Goal: Task Accomplishment & Management: Manage account settings

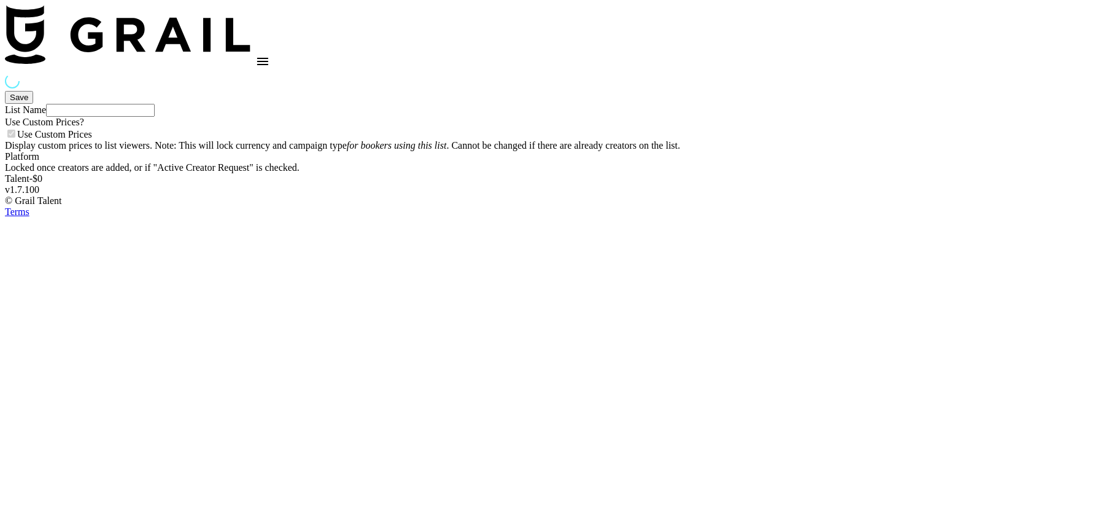
type input "Babbel - [DATE]"
checkbox input "true"
select select "Brand"
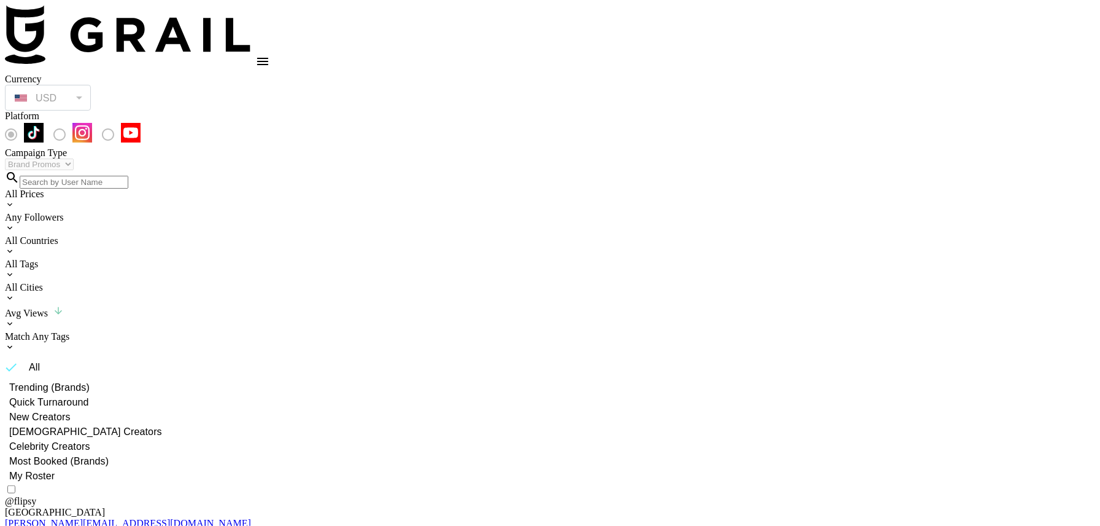
click at [55, 468] on span "My Roster" at bounding box center [31, 475] width 45 height 15
click at [9, 470] on input "My Roster" at bounding box center [3, 475] width 11 height 11
radio input "true"
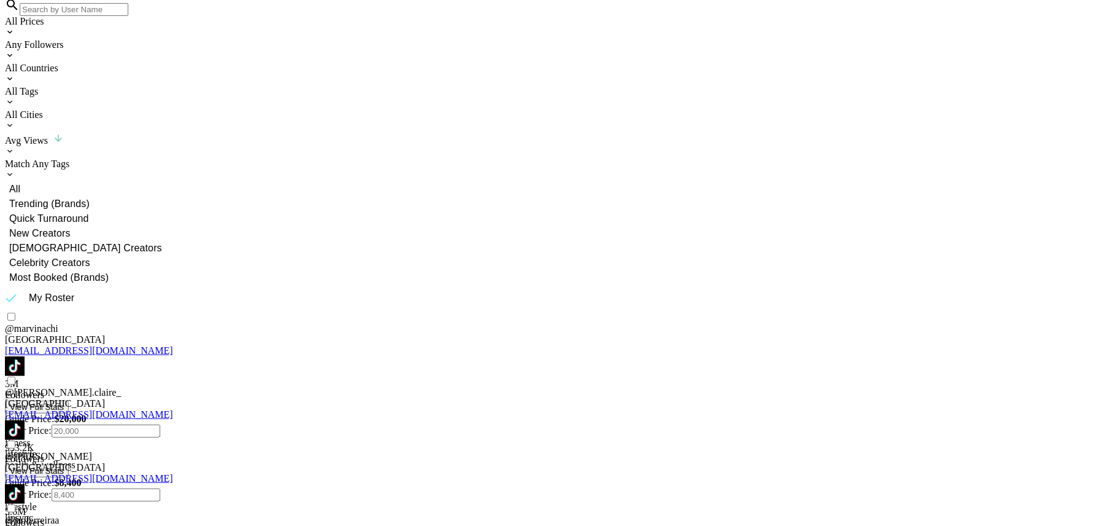
scroll to position [174, 0]
click at [15, 311] on input "checkbox" at bounding box center [11, 315] width 8 height 8
checkbox input "true"
type input "20000"
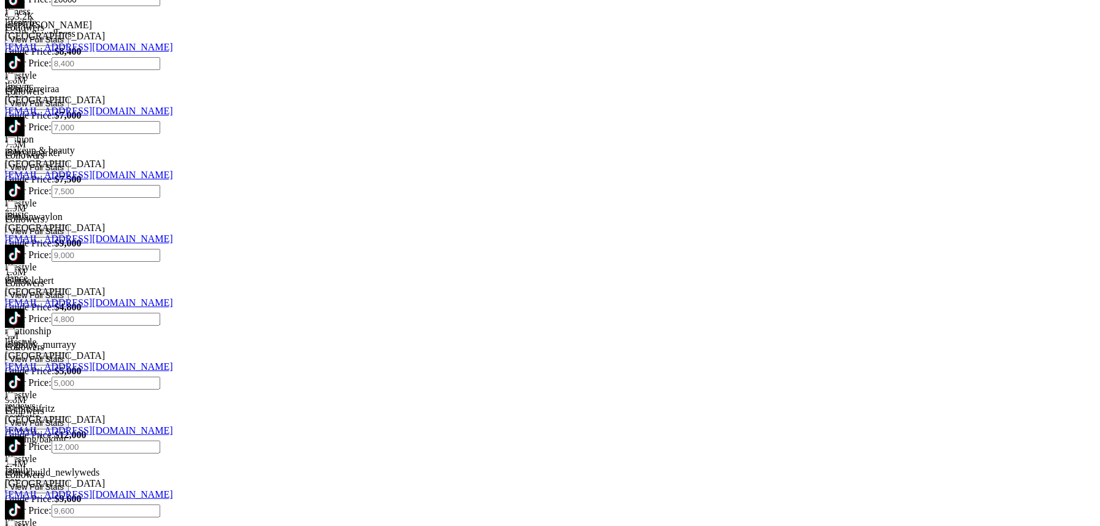
scroll to position [602, 0]
click at [15, 266] on input "checkbox" at bounding box center [11, 270] width 8 height 8
checkbox input "true"
type input "5000"
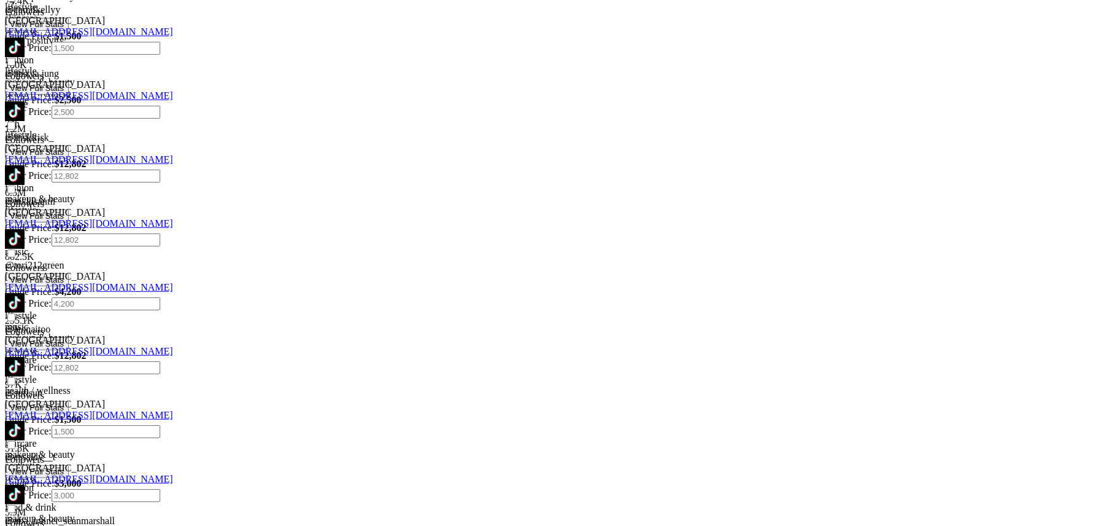
scroll to position [1329, 0]
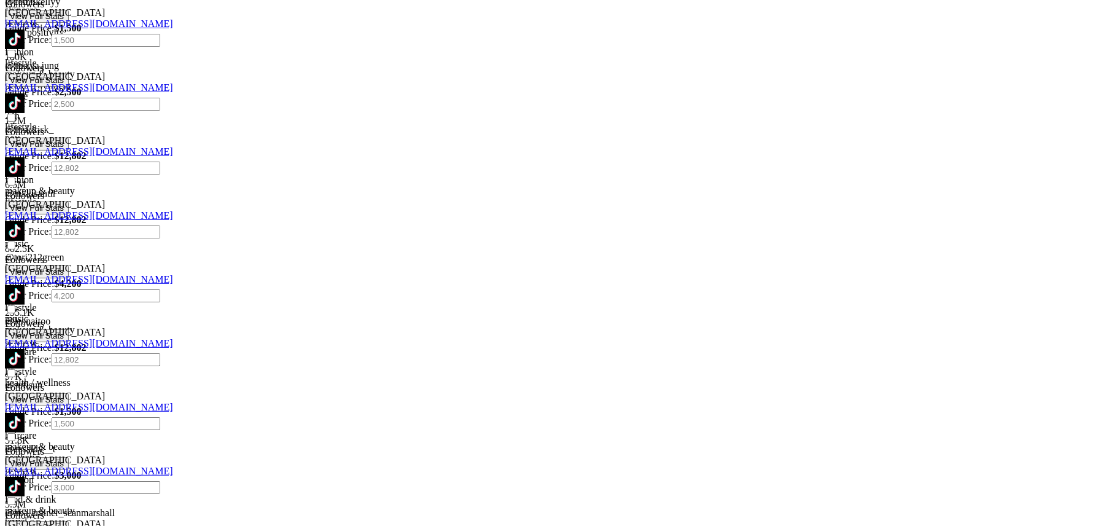
click at [15, 497] on input "checkbox" at bounding box center [11, 501] width 8 height 8
checkbox input "true"
type input "1200"
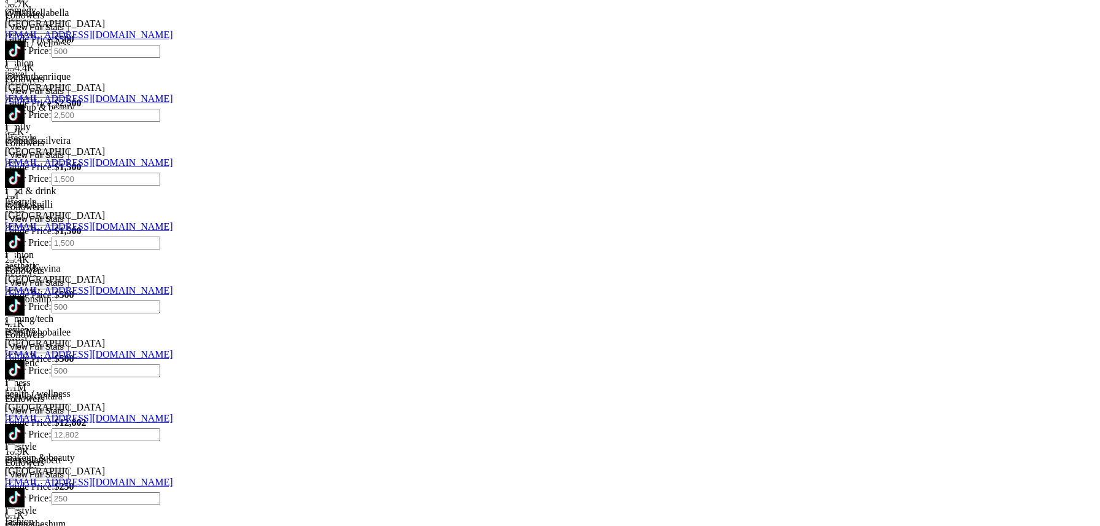
scroll to position [1961, 0]
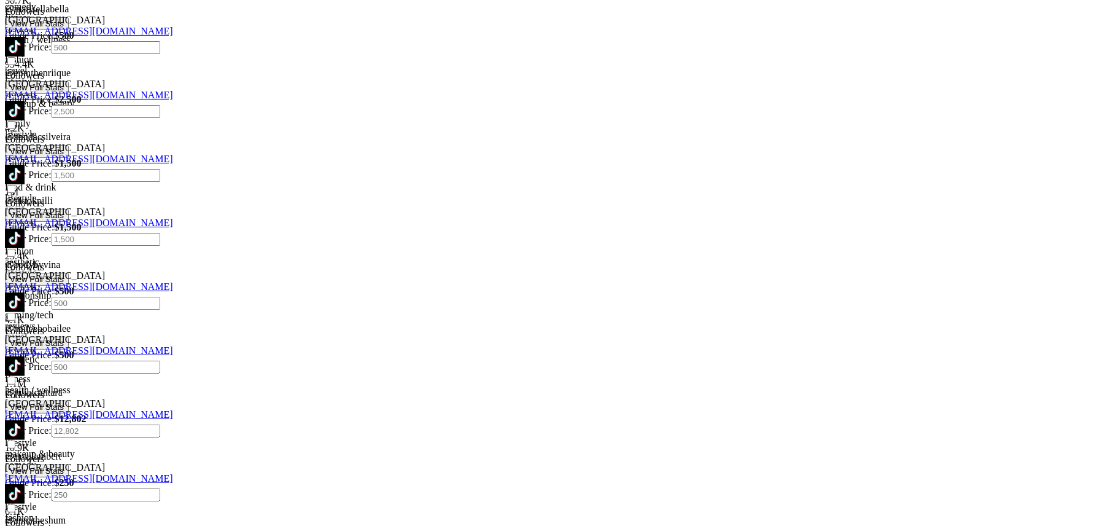
click at [15, 376] on input "checkbox" at bounding box center [11, 380] width 8 height 8
checkbox input "true"
type input "250"
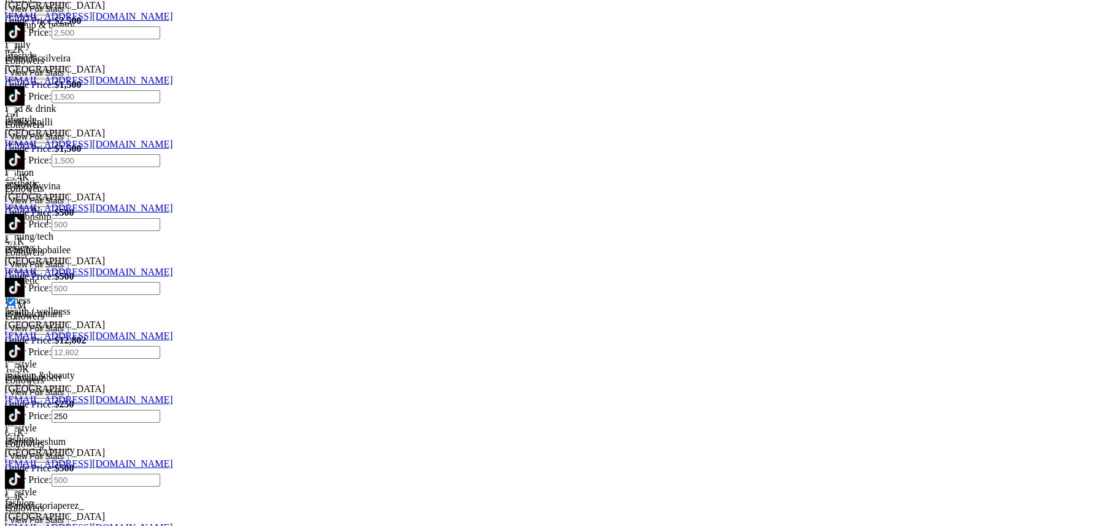
scroll to position [2070, 0]
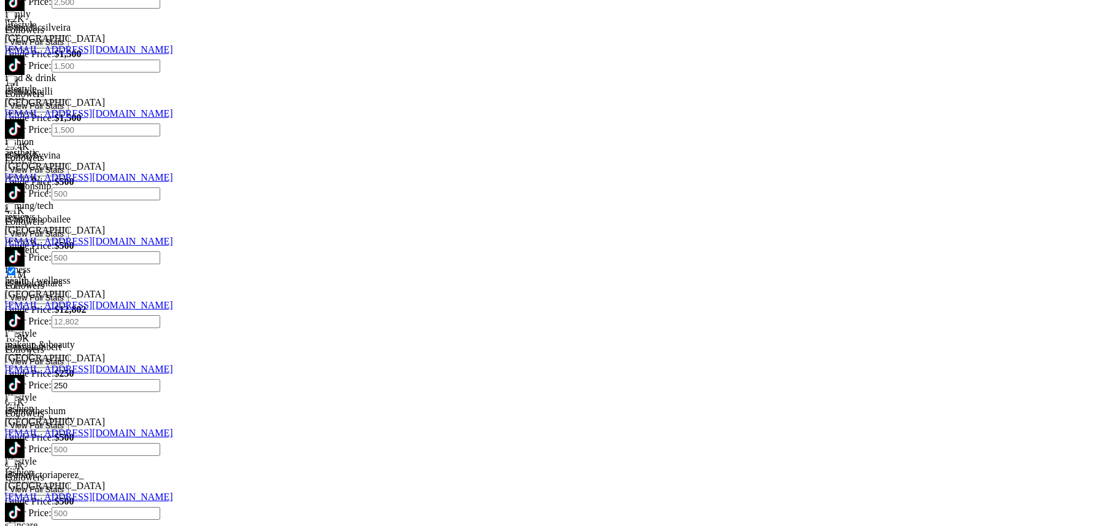
click at [15, 523] on input "checkbox" at bounding box center [11, 527] width 8 height 8
checkbox input "true"
type input "500"
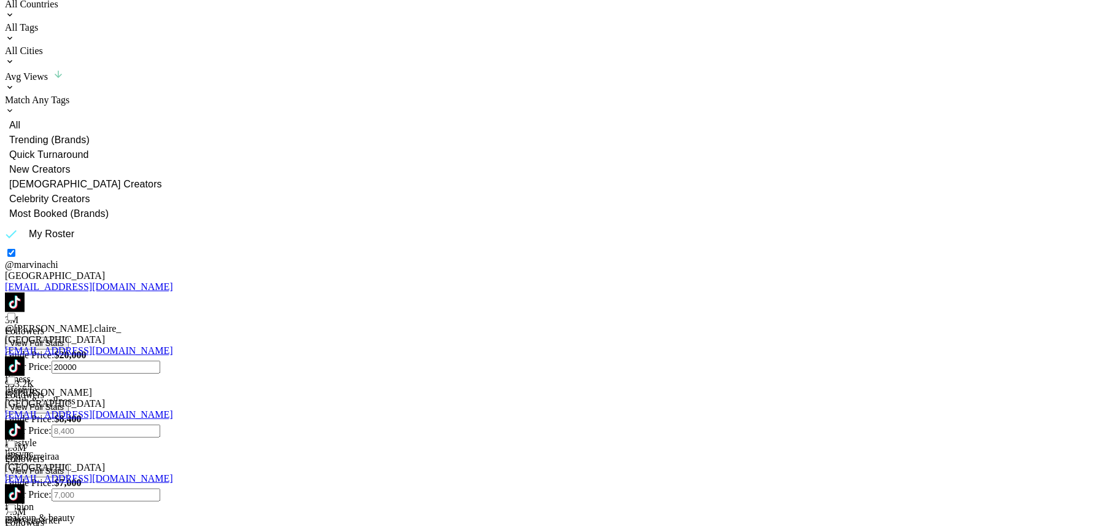
scroll to position [0, 0]
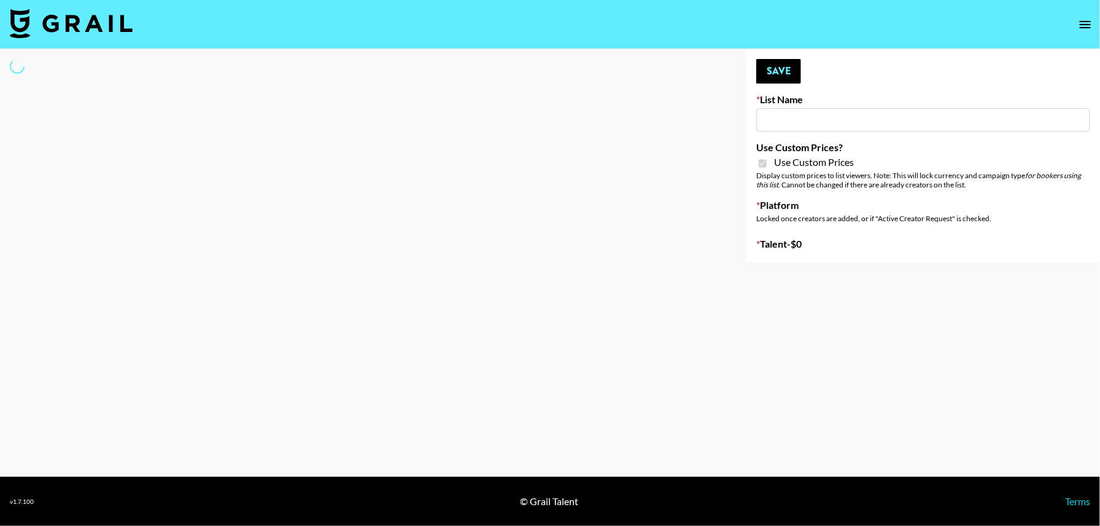
type input "FaceApp - [DATE]"
checkbox input "true"
select select "Brand"
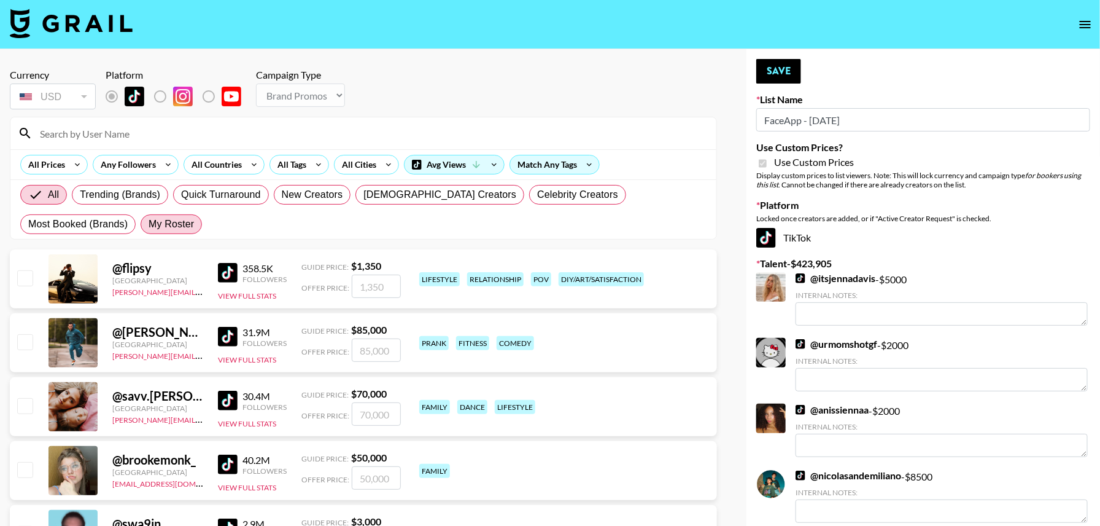
click at [149, 223] on span "My Roster" at bounding box center [171, 224] width 45 height 15
click at [149, 224] on input "My Roster" at bounding box center [149, 224] width 0 height 0
radio input "true"
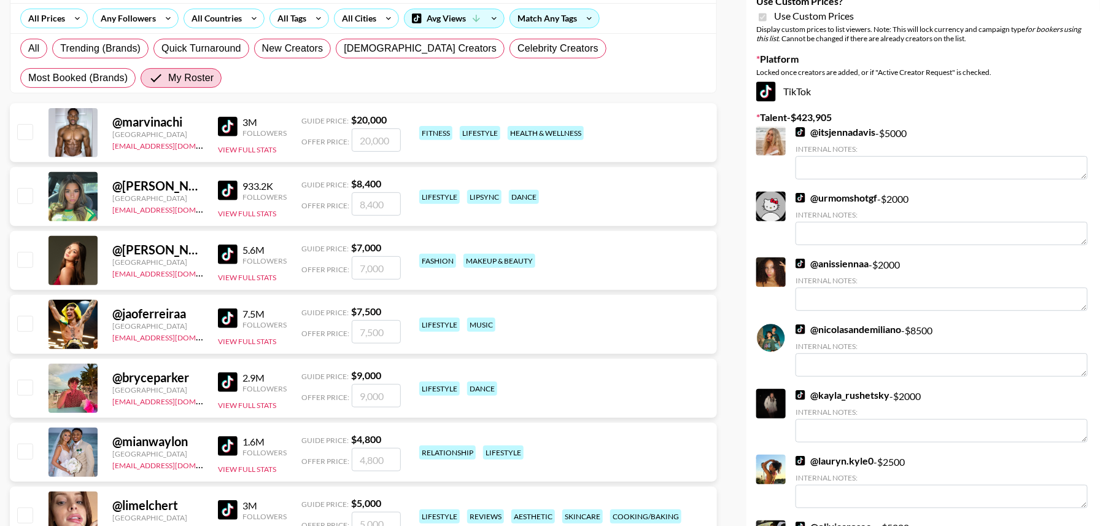
scroll to position [148, 0]
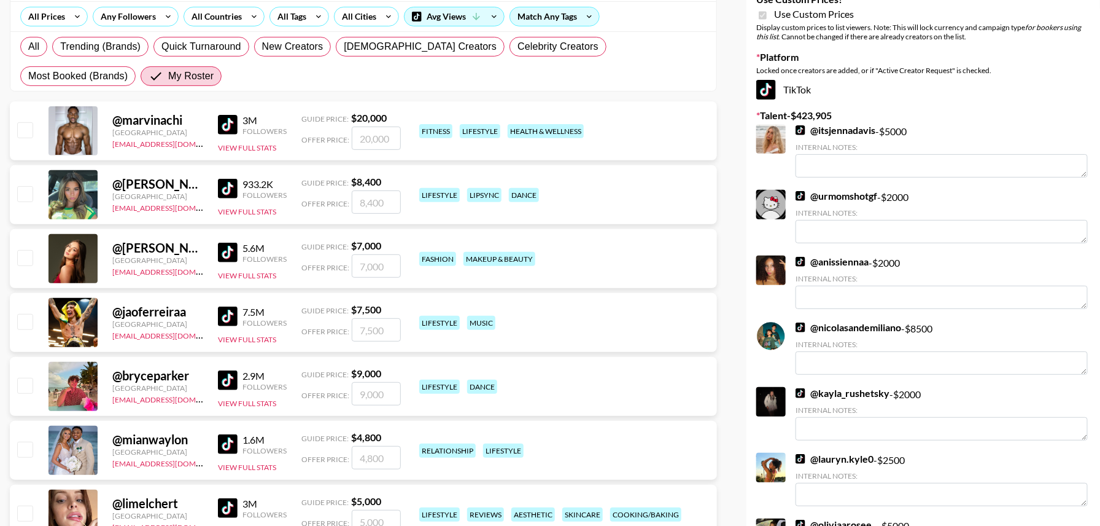
click at [24, 259] on input "checkbox" at bounding box center [24, 257] width 15 height 15
checkbox input "true"
type input "7000"
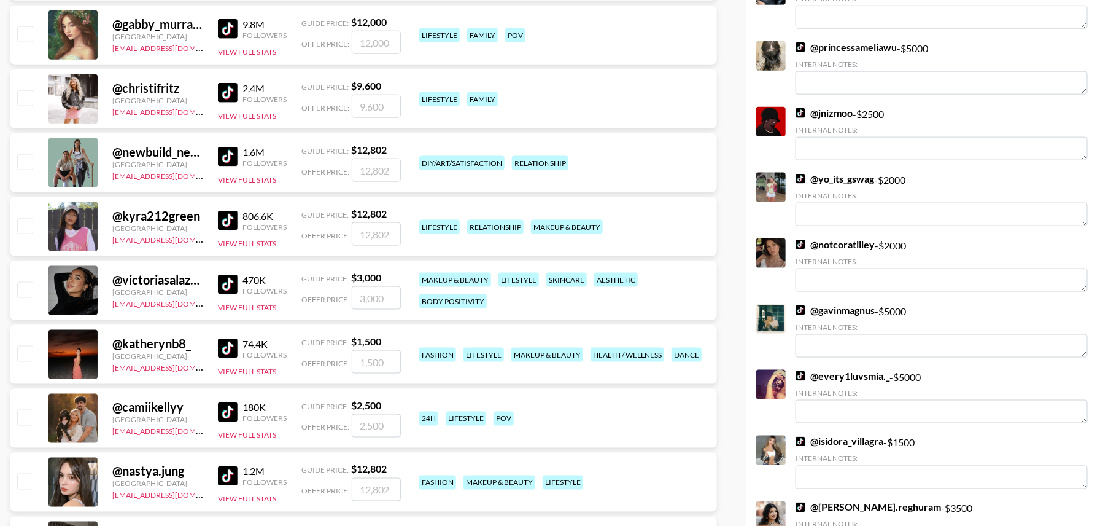
scroll to position [699, 0]
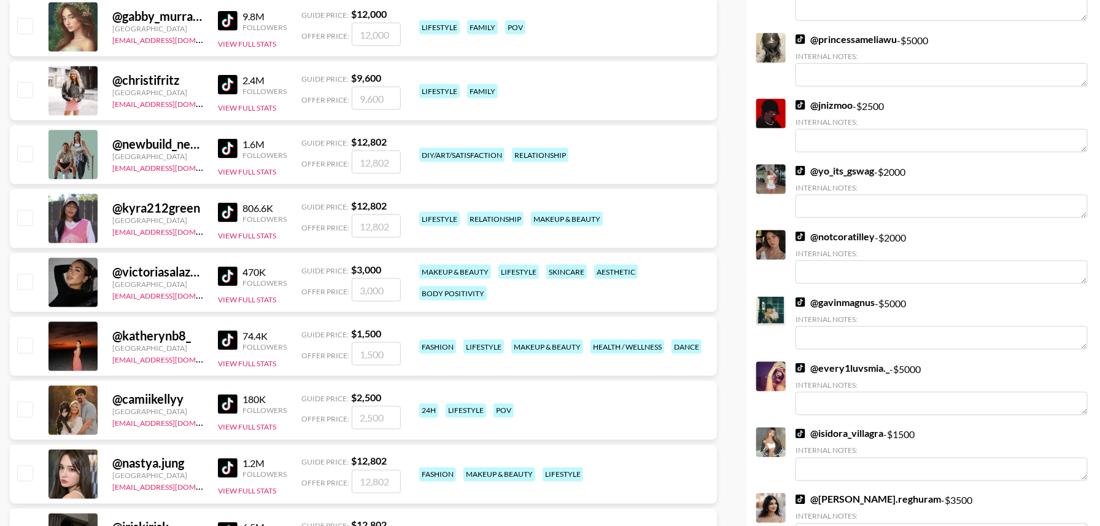
click at [25, 286] on input "checkbox" at bounding box center [24, 281] width 15 height 15
checkbox input "true"
type input "3000"
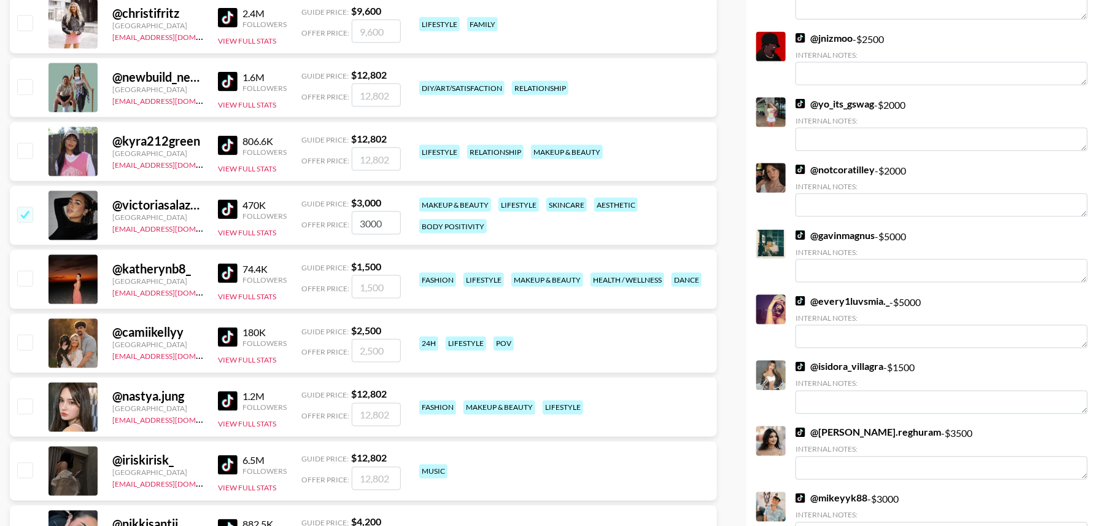
scroll to position [771, 0]
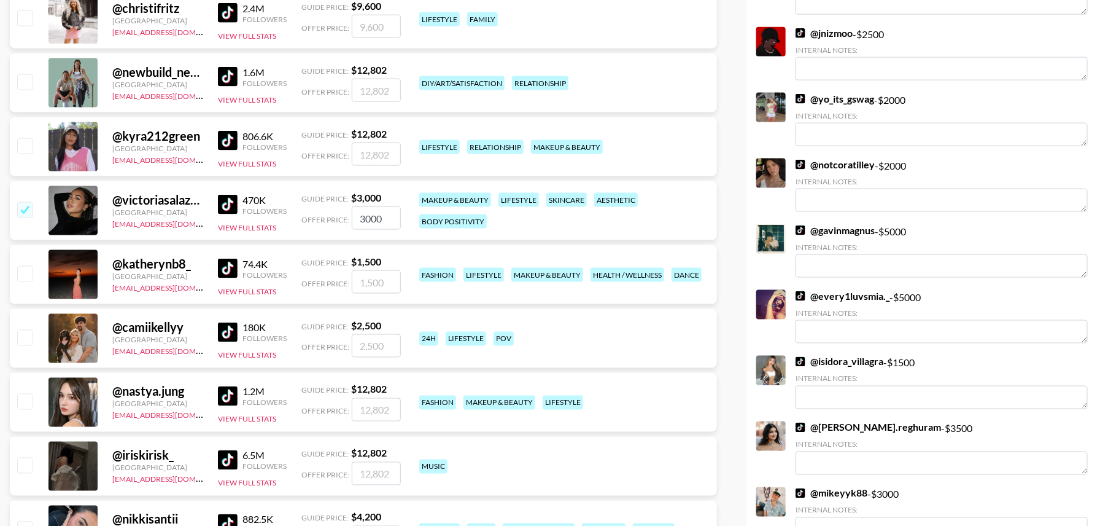
click at [25, 267] on input "checkbox" at bounding box center [24, 273] width 15 height 15
checkbox input "true"
type input "1500"
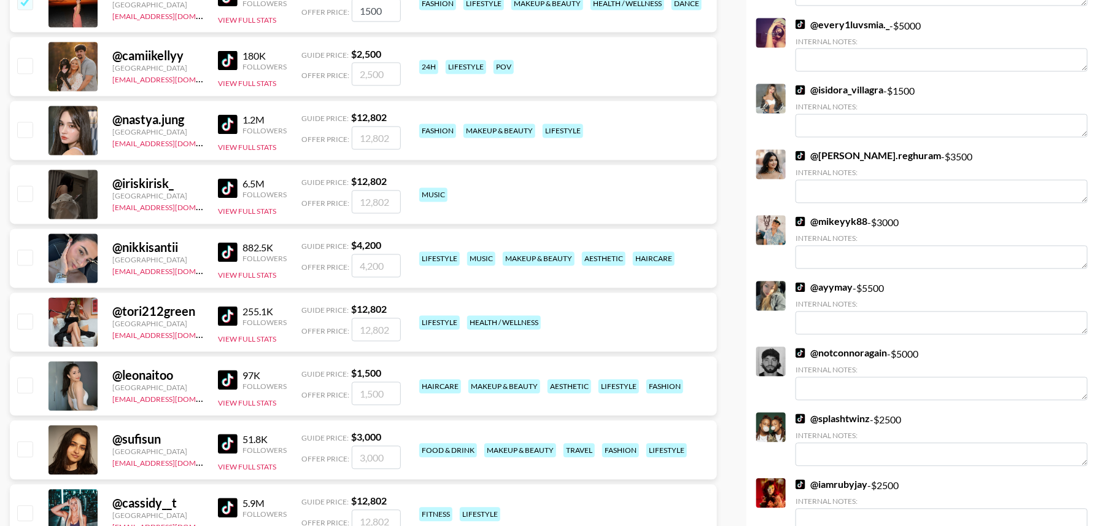
scroll to position [1043, 0]
click at [23, 126] on input "checkbox" at bounding box center [24, 129] width 15 height 15
checkbox input "true"
type input "12802"
click at [28, 259] on input "checkbox" at bounding box center [24, 256] width 15 height 15
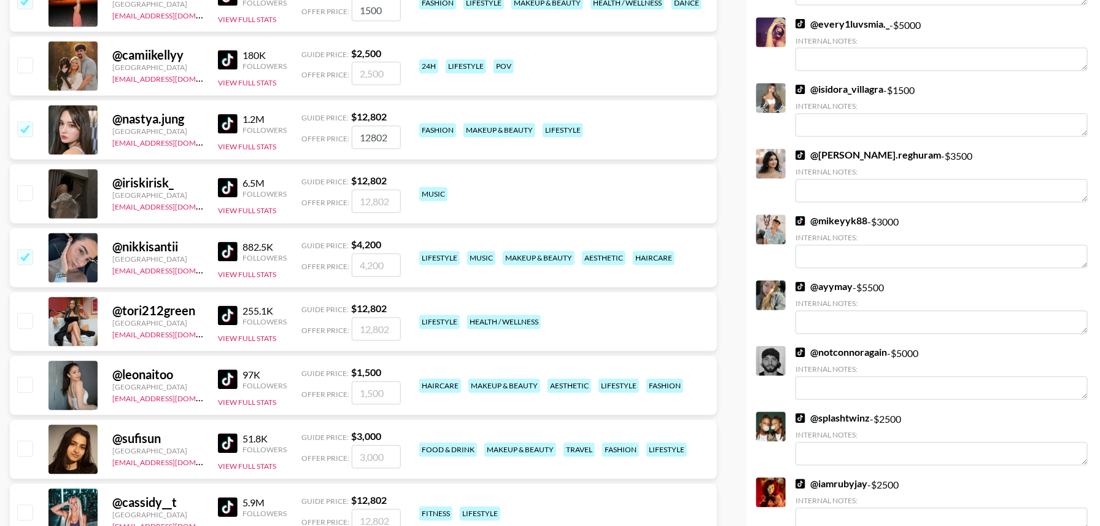
checkbox input "true"
type input "4200"
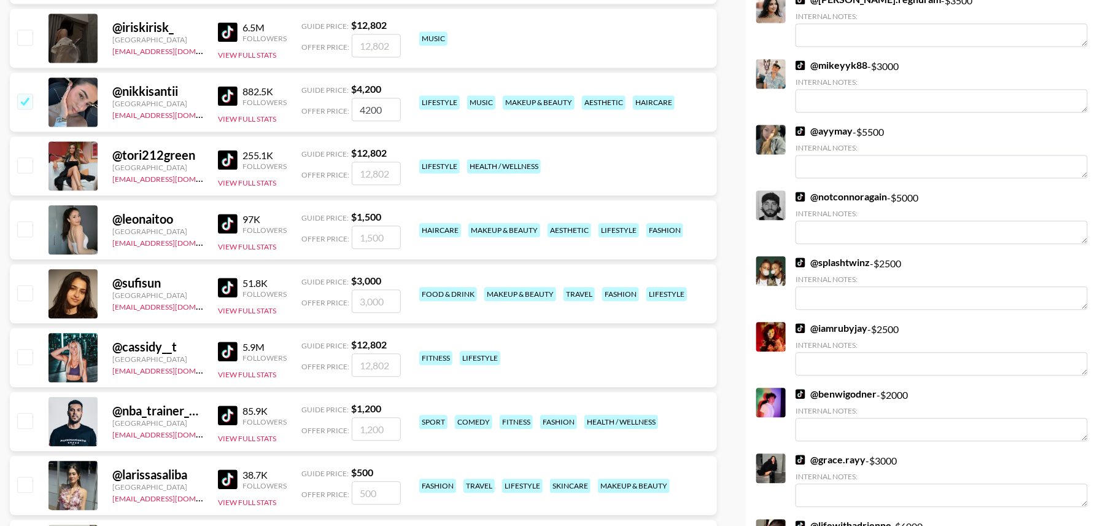
scroll to position [1202, 0]
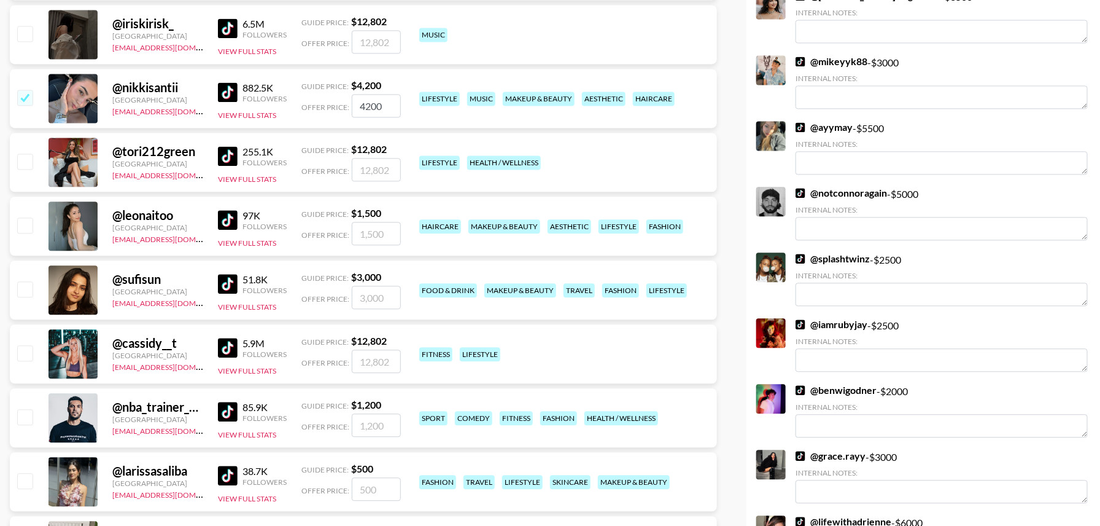
click at [26, 225] on input "checkbox" at bounding box center [24, 224] width 15 height 15
checkbox input "true"
type input "1500"
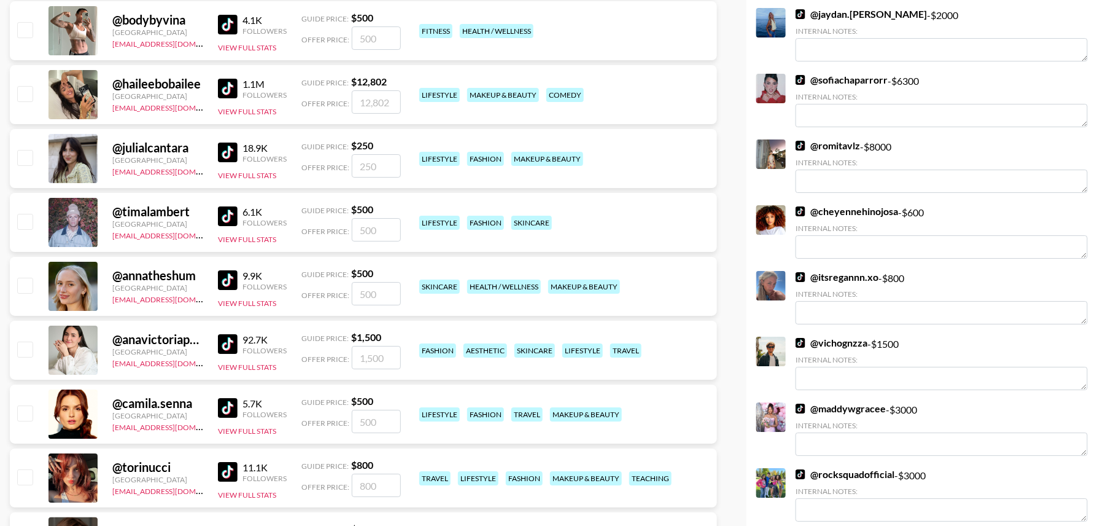
scroll to position [2000, 0]
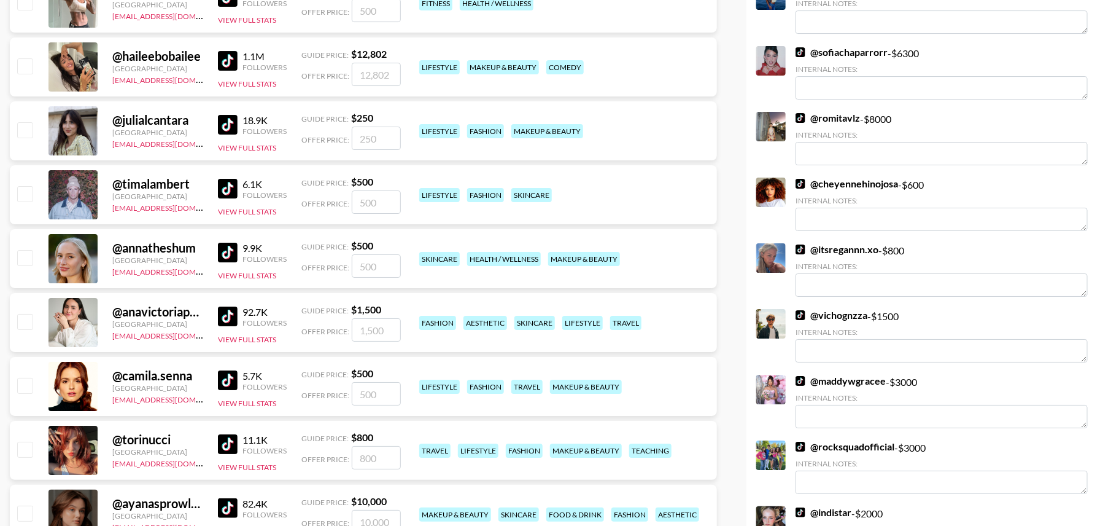
click at [24, 257] on input "checkbox" at bounding box center [24, 257] width 15 height 15
checkbox input "true"
type input "500"
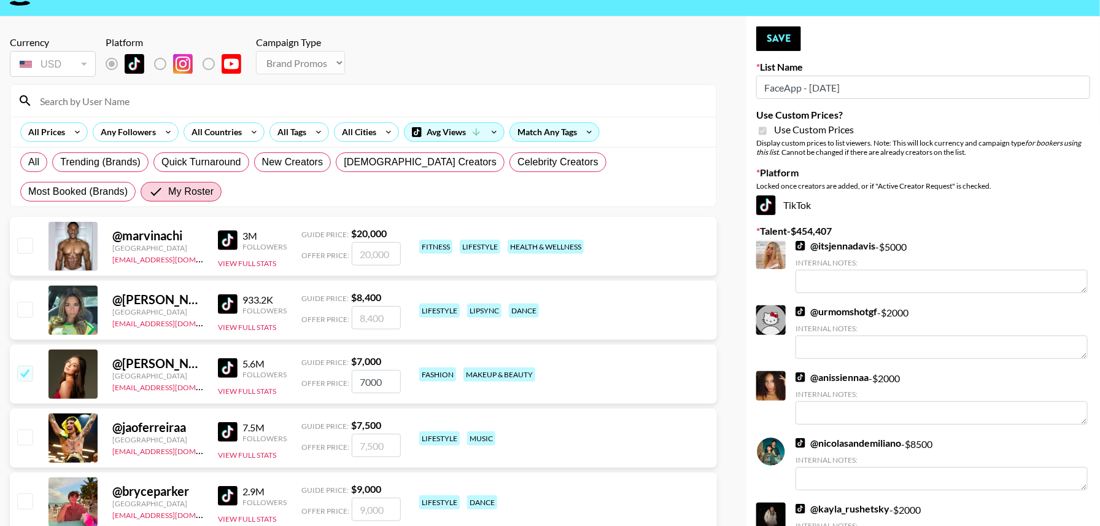
scroll to position [0, 0]
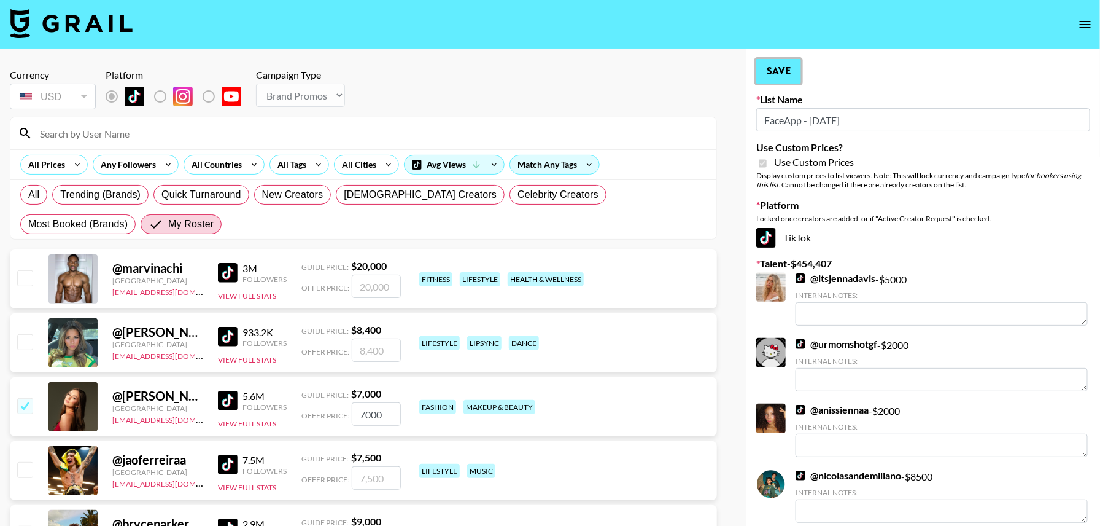
click at [771, 71] on button "Save" at bounding box center [778, 71] width 45 height 25
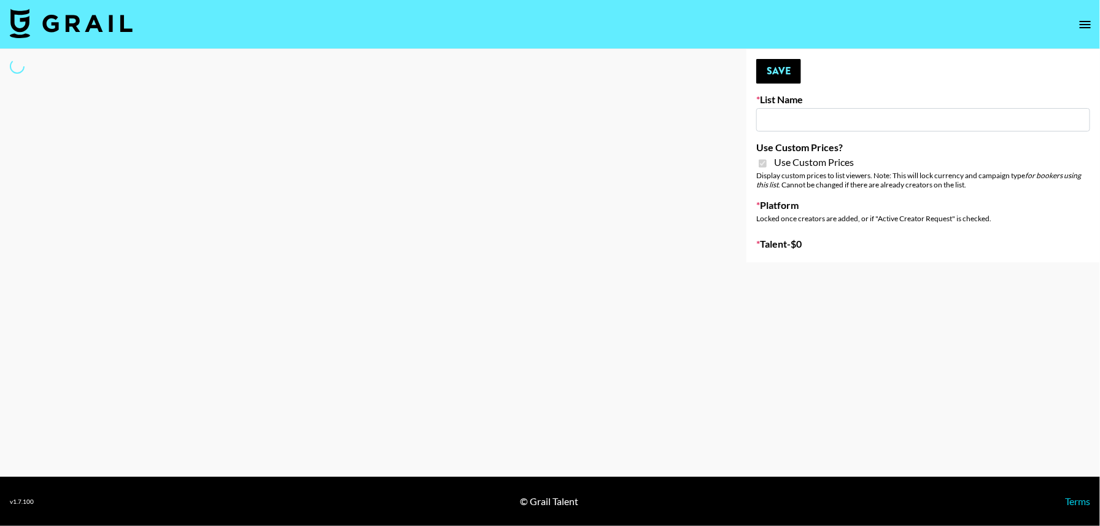
type input "Axis-Y - [DATE]"
checkbox input "true"
select select "Brand"
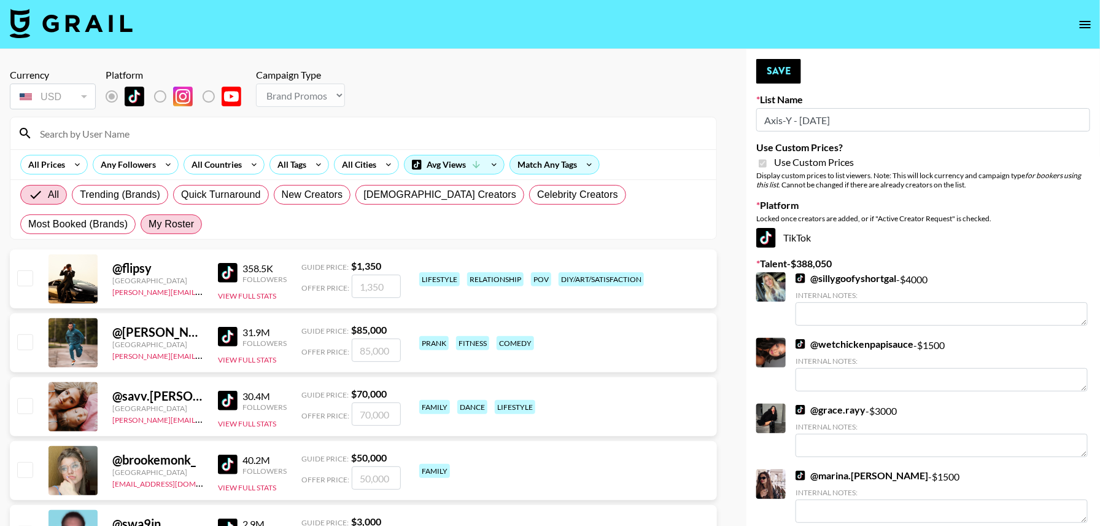
click at [149, 223] on span "My Roster" at bounding box center [171, 224] width 45 height 15
click at [149, 224] on input "My Roster" at bounding box center [149, 224] width 0 height 0
radio input "true"
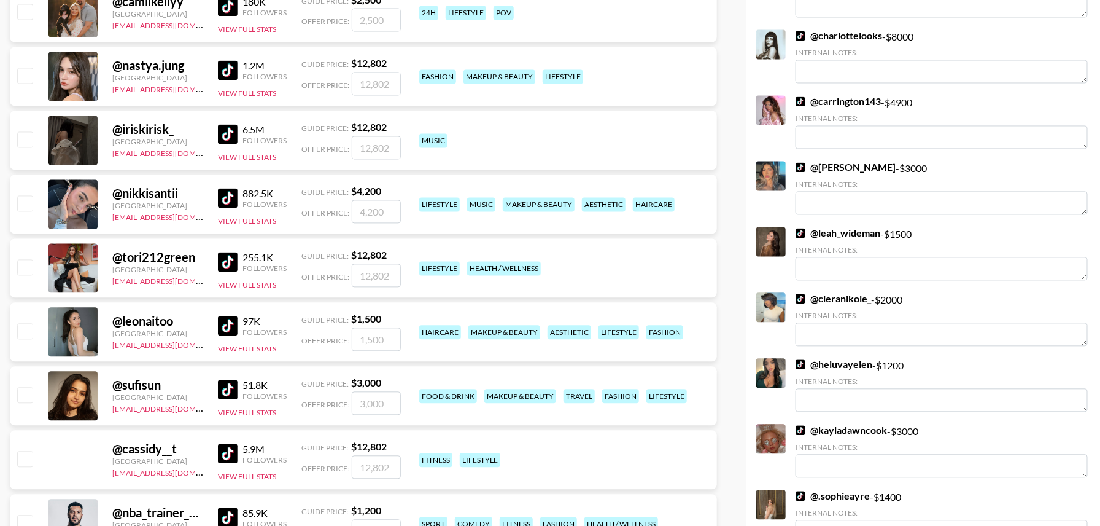
scroll to position [1103, 0]
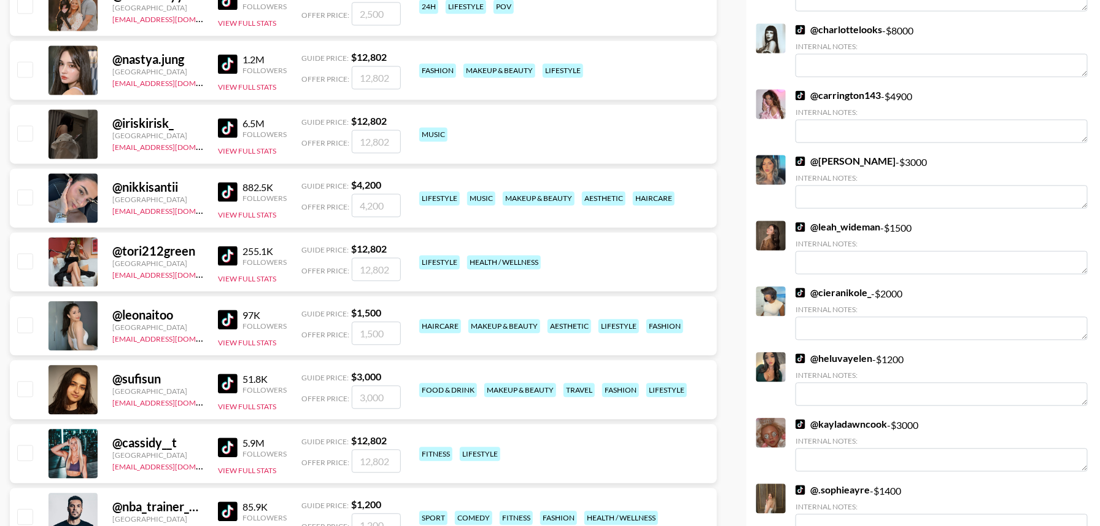
click at [29, 325] on input "checkbox" at bounding box center [24, 324] width 15 height 15
checkbox input "true"
type input "1500"
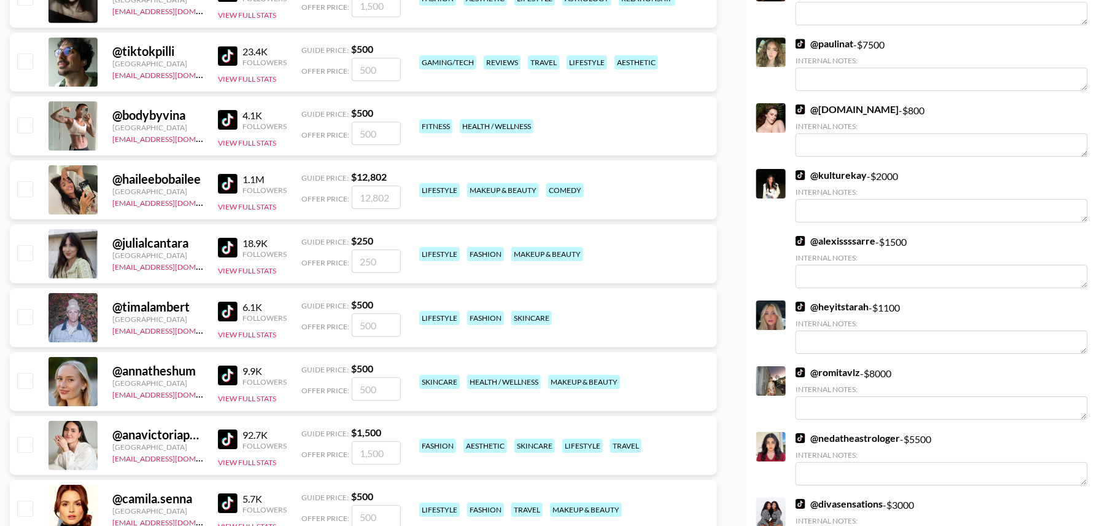
scroll to position [1878, 0]
click at [23, 381] on input "checkbox" at bounding box center [24, 379] width 15 height 15
checkbox input "true"
type input "500"
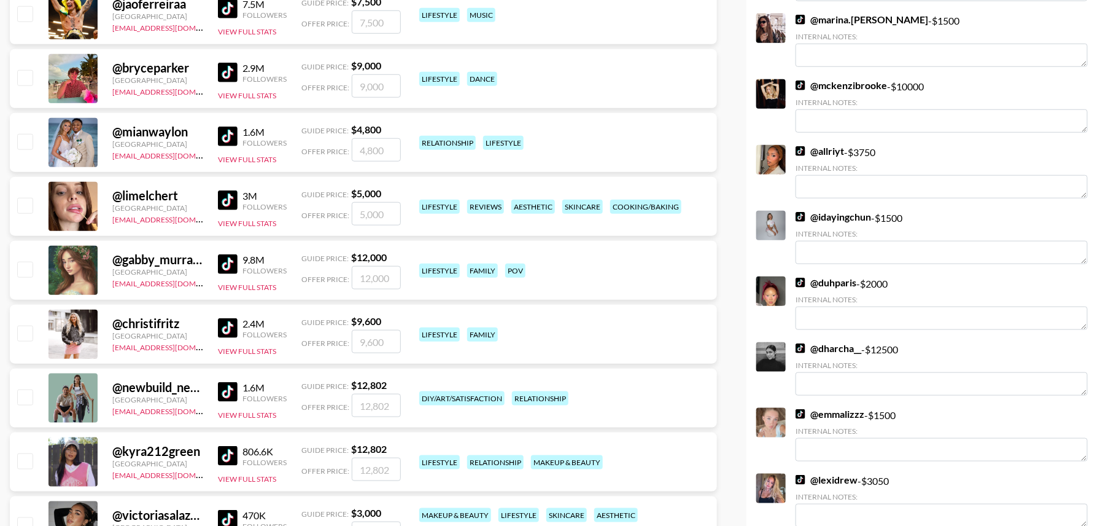
scroll to position [0, 0]
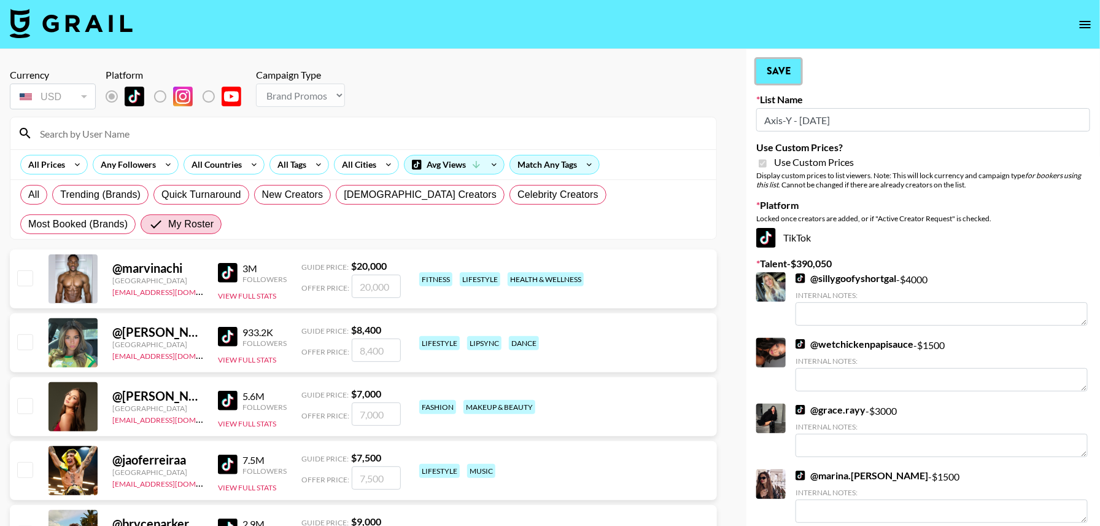
click at [783, 74] on button "Save" at bounding box center [778, 71] width 45 height 25
